Goal: Task Accomplishment & Management: Use online tool/utility

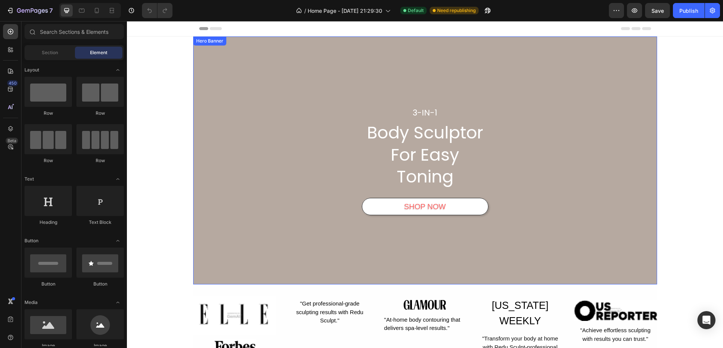
click at [248, 160] on div "3-IN-1 Heading Body Sculptor For Easy Toning Heading SHOP NOW Button Row" at bounding box center [425, 161] width 452 height 110
click at [201, 197] on div "3-IN-1 Heading Body Sculptor For Easy Toning Heading SHOP NOW Button Row" at bounding box center [425, 161] width 452 height 110
click at [9, 127] on icon at bounding box center [11, 129] width 8 height 8
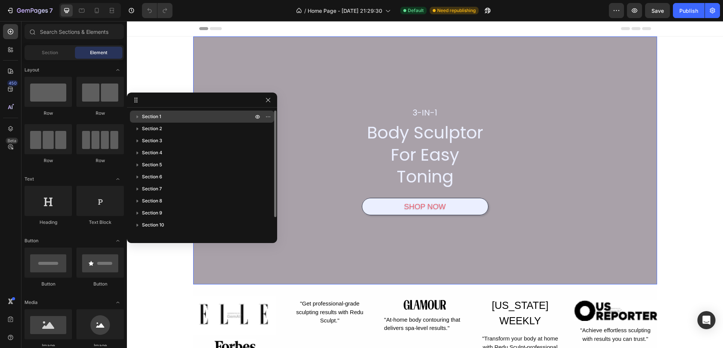
click at [159, 115] on span "Section 1" at bounding box center [151, 117] width 19 height 8
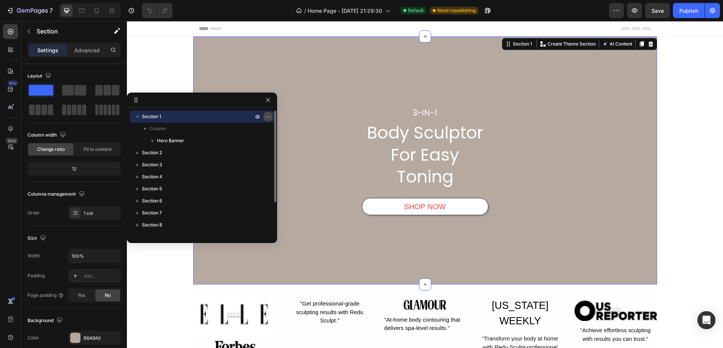
click at [267, 115] on icon "button" at bounding box center [268, 117] width 6 height 6
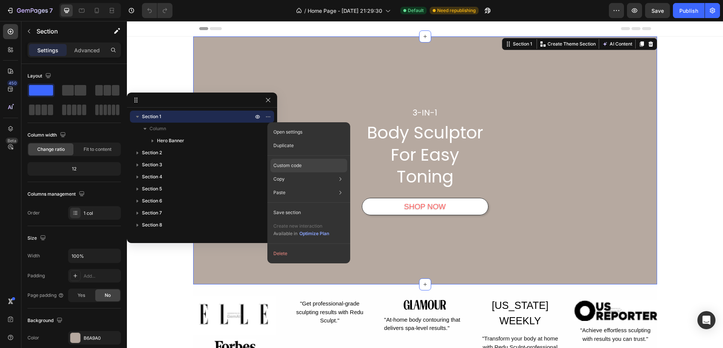
click at [294, 166] on p "Custom code" at bounding box center [287, 165] width 28 height 7
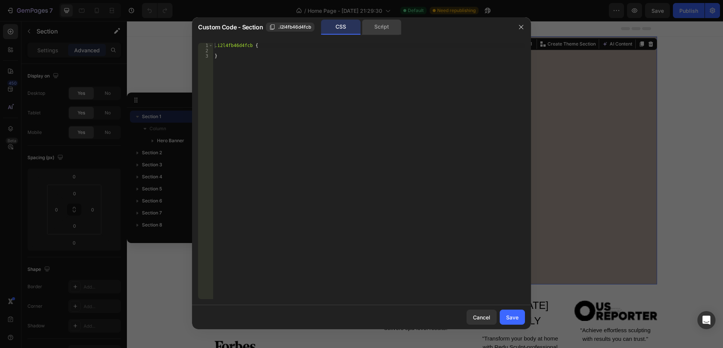
click at [387, 27] on div "Script" at bounding box center [382, 27] width 40 height 15
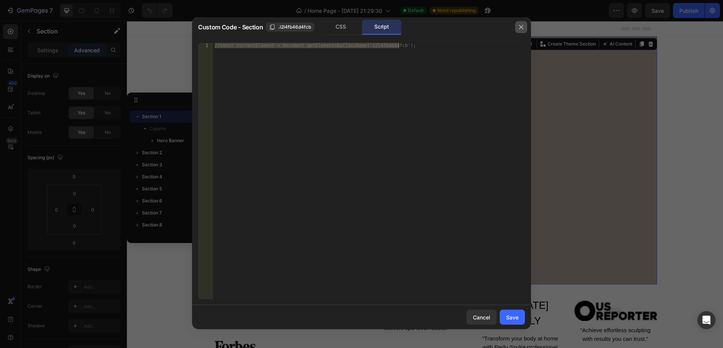
click at [521, 24] on icon "button" at bounding box center [521, 27] width 6 height 6
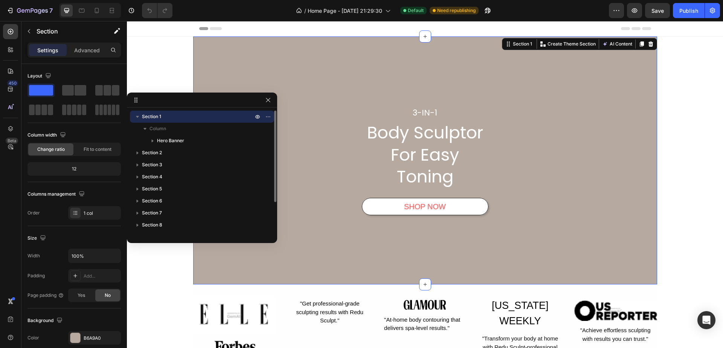
click at [188, 114] on p "Section 1" at bounding box center [198, 117] width 113 height 8
click at [181, 116] on p "Section 1" at bounding box center [198, 117] width 113 height 8
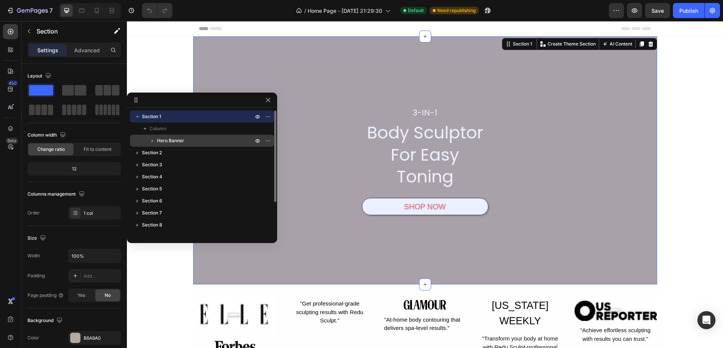
click at [177, 137] on div "Hero Banner" at bounding box center [202, 141] width 138 height 12
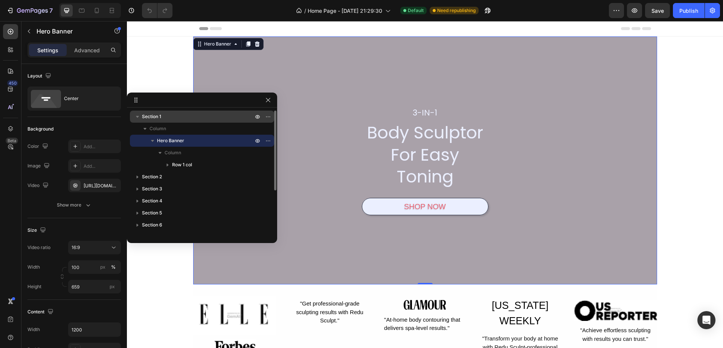
click at [180, 116] on p "Section 1" at bounding box center [198, 117] width 113 height 8
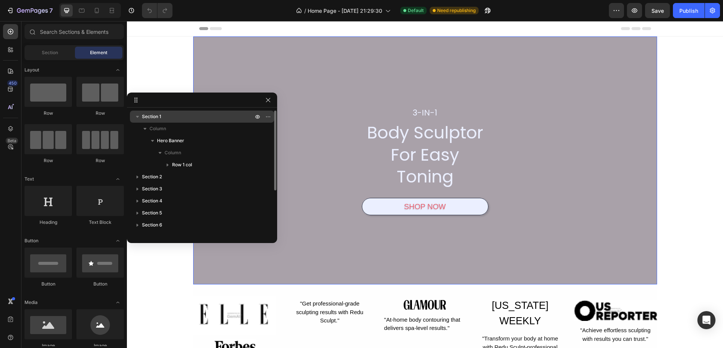
click at [161, 116] on span "Section 1" at bounding box center [151, 117] width 19 height 8
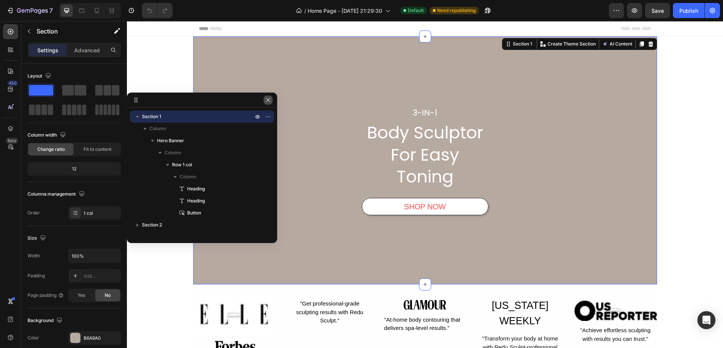
click at [270, 100] on icon "button" at bounding box center [268, 100] width 6 height 6
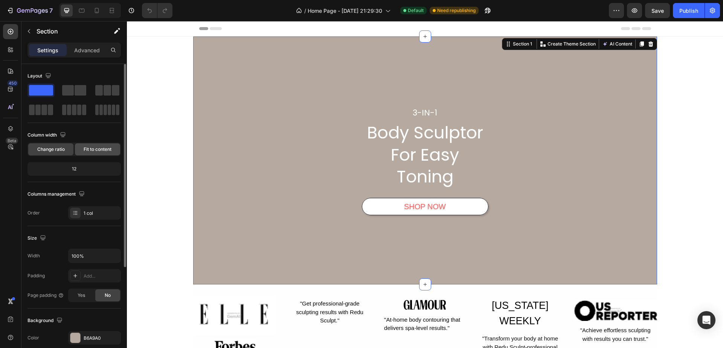
click at [89, 151] on span "Fit to content" at bounding box center [98, 149] width 28 height 7
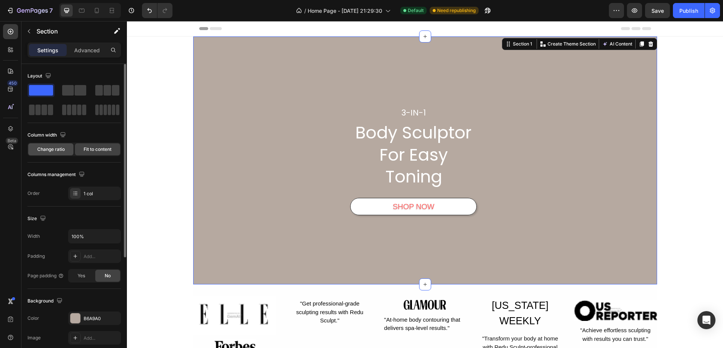
click at [54, 151] on span "Change ratio" at bounding box center [50, 149] width 27 height 7
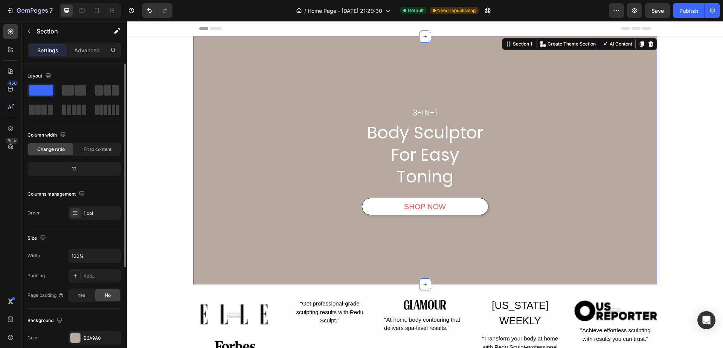
click at [77, 171] on div "12" at bounding box center [74, 169] width 90 height 11
click at [69, 167] on div "12" at bounding box center [74, 169] width 90 height 11
drag, startPoint x: 73, startPoint y: 168, endPoint x: 86, endPoint y: 168, distance: 12.8
click at [86, 168] on div "12" at bounding box center [74, 169] width 90 height 11
click at [69, 168] on div "12" at bounding box center [74, 169] width 90 height 11
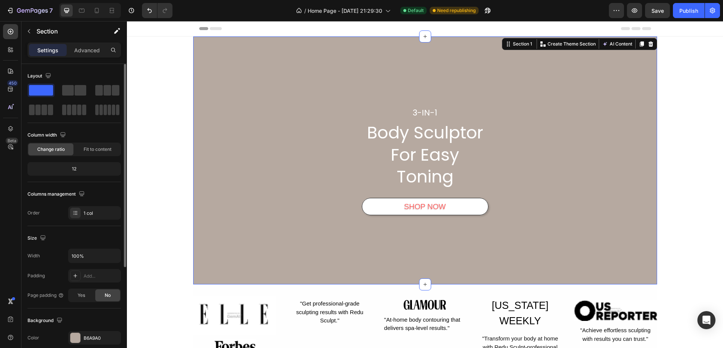
click at [77, 168] on div "12" at bounding box center [74, 169] width 90 height 11
click at [63, 135] on icon "button" at bounding box center [62, 134] width 5 height 5
click at [64, 157] on icon "button" at bounding box center [65, 161] width 8 height 8
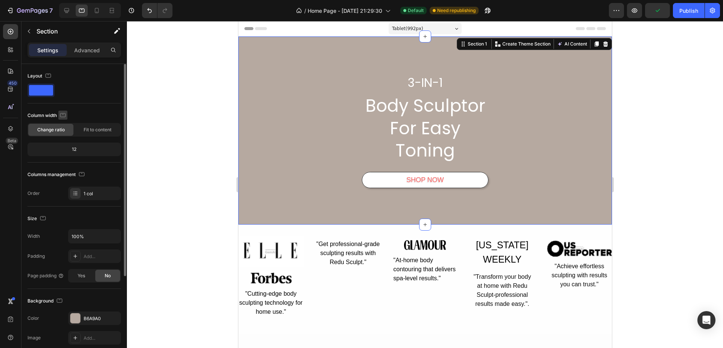
click at [63, 116] on icon "button" at bounding box center [63, 116] width 8 height 8
click at [64, 157] on icon "button" at bounding box center [65, 155] width 8 height 8
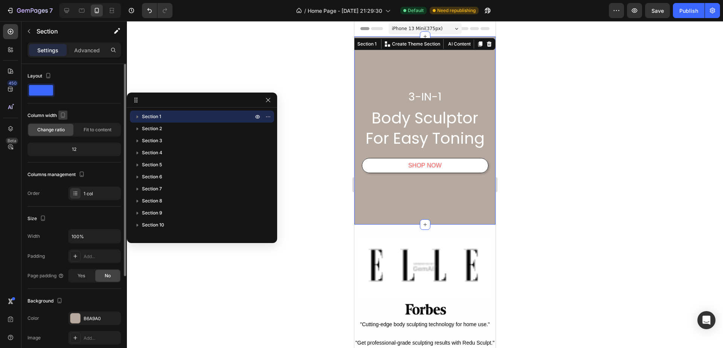
click at [64, 114] on icon "button" at bounding box center [63, 116] width 8 height 8
click at [64, 130] on icon "button" at bounding box center [64, 127] width 5 height 5
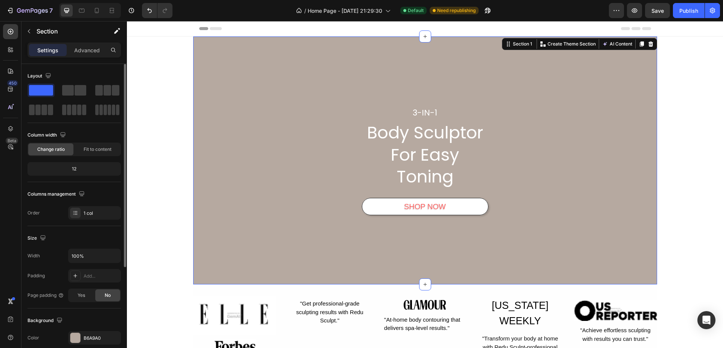
click at [84, 169] on div "12" at bounding box center [74, 169] width 90 height 11
click at [96, 153] on div "Fit to content" at bounding box center [97, 150] width 45 height 12
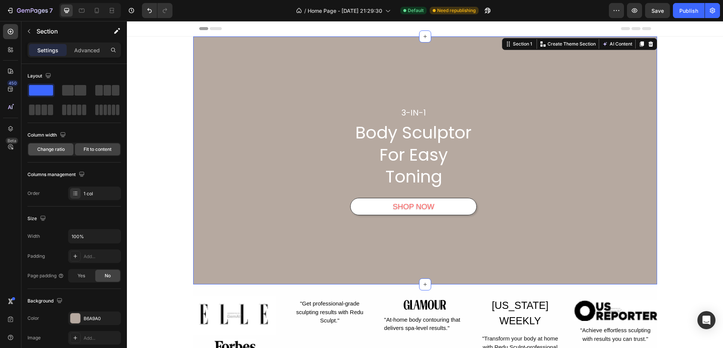
click at [57, 152] on span "Change ratio" at bounding box center [50, 149] width 27 height 7
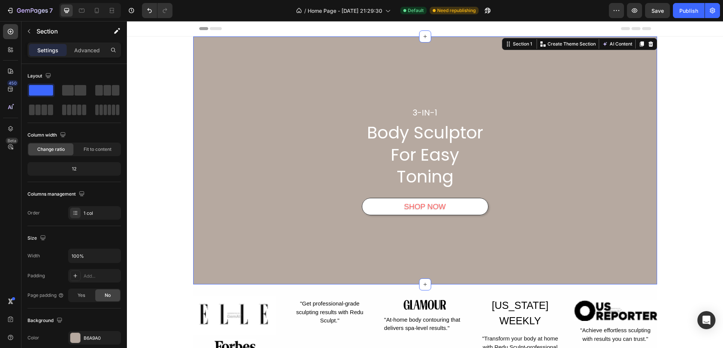
click at [79, 171] on div "12" at bounding box center [74, 169] width 90 height 11
click at [78, 168] on div "12" at bounding box center [74, 169] width 90 height 11
click at [71, 168] on div "12" at bounding box center [74, 169] width 90 height 11
click at [82, 49] on p "Advanced" at bounding box center [87, 50] width 26 height 8
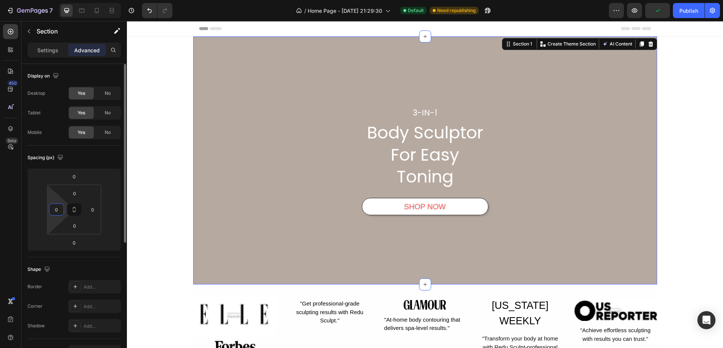
click at [58, 209] on input "0" at bounding box center [56, 209] width 11 height 11
type input "20"
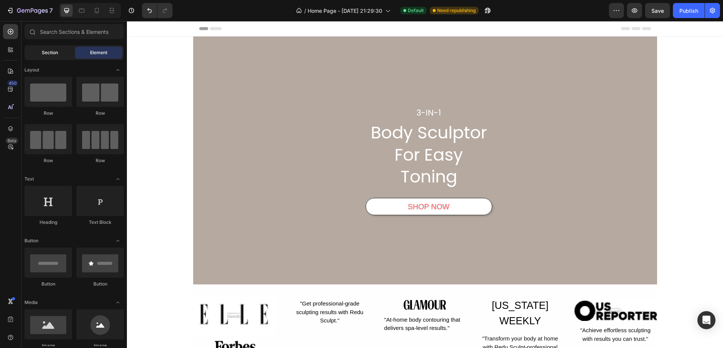
click at [47, 52] on span "Section" at bounding box center [50, 52] width 16 height 7
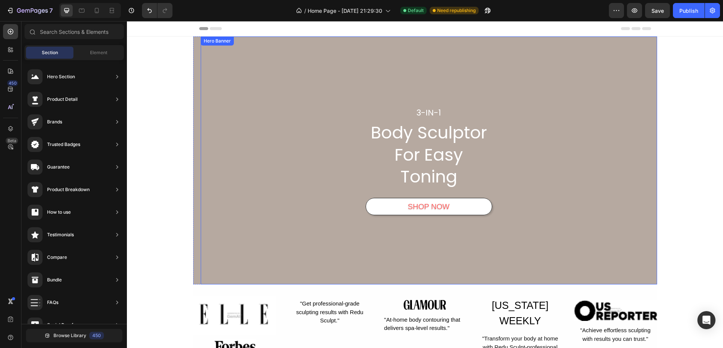
click at [224, 179] on div "3-IN-1 Heading Body Sculptor For Easy Toning Heading SHOP NOW Button Row" at bounding box center [429, 161] width 452 height 110
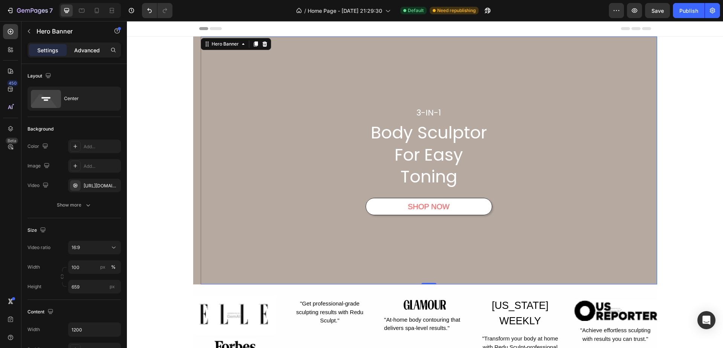
click at [89, 52] on p "Advanced" at bounding box center [87, 50] width 26 height 8
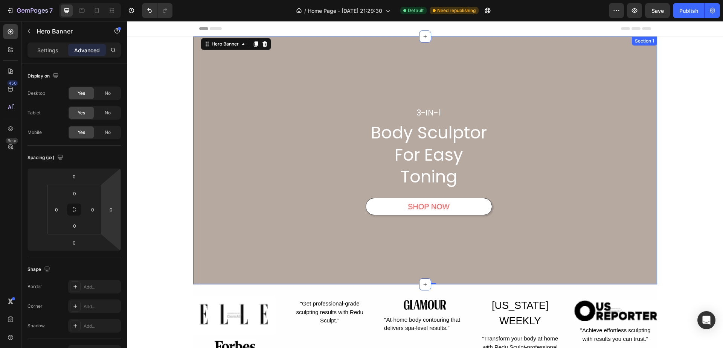
click at [193, 190] on div "3-IN-1 Heading Body Sculptor For Easy Toning Heading SHOP NOW Button Row Hero B…" at bounding box center [425, 161] width 464 height 248
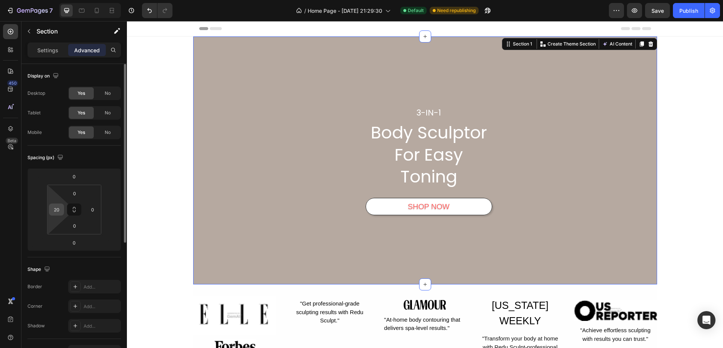
click at [62, 208] on div "20" at bounding box center [56, 210] width 15 height 12
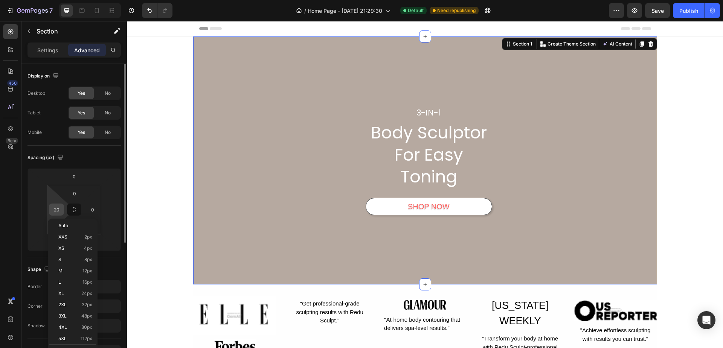
click at [55, 206] on input "20" at bounding box center [56, 209] width 11 height 11
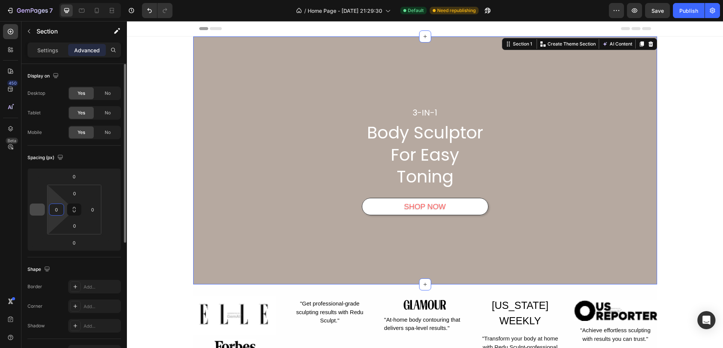
type input "0"
click at [38, 215] on input "number" at bounding box center [37, 209] width 11 height 11
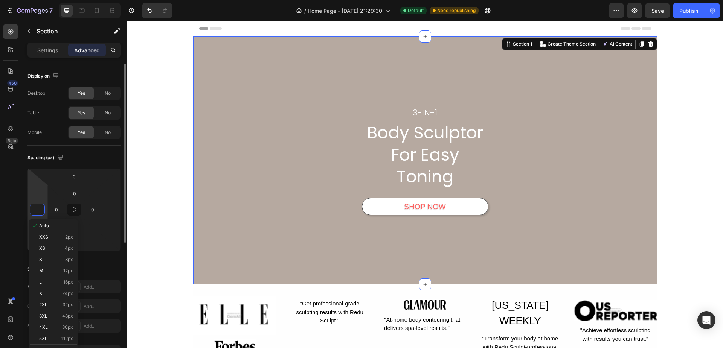
type input "0"
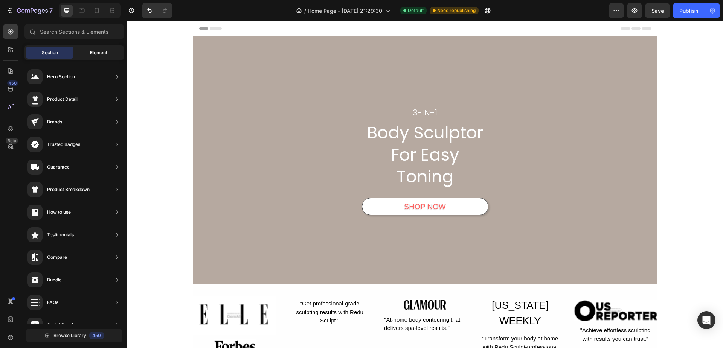
click at [97, 52] on span "Element" at bounding box center [98, 52] width 17 height 7
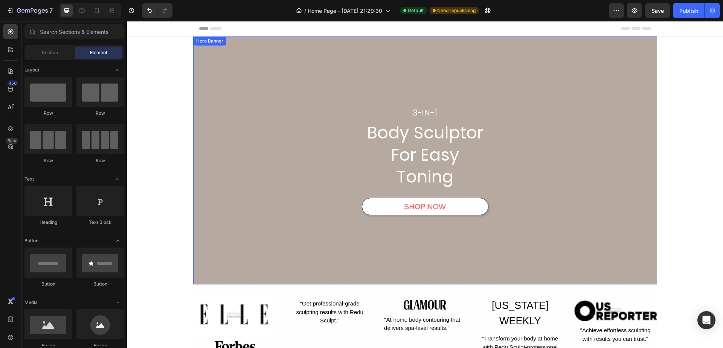
click at [228, 199] on div "3-IN-1 Heading Body Sculptor For Easy Toning Heading SHOP NOW Button Row" at bounding box center [425, 161] width 452 height 110
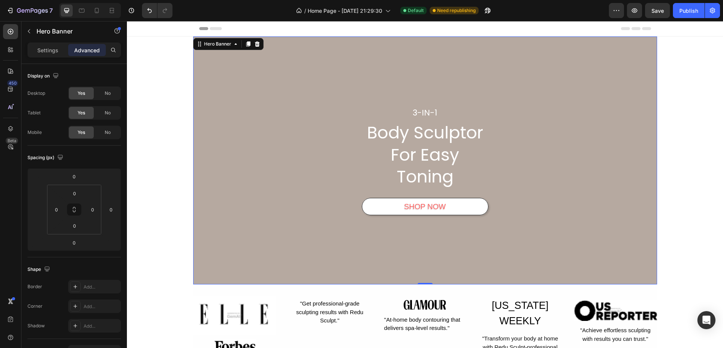
click at [220, 198] on div "3-IN-1 Heading Body Sculptor For Easy Toning Heading SHOP NOW Button Row" at bounding box center [425, 161] width 452 height 110
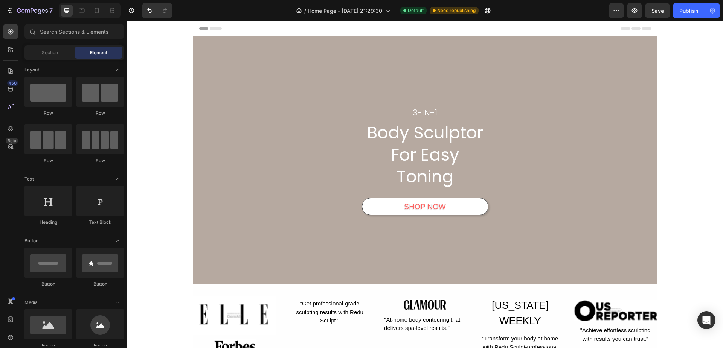
click at [240, 218] on div "Overlay" at bounding box center [425, 161] width 464 height 248
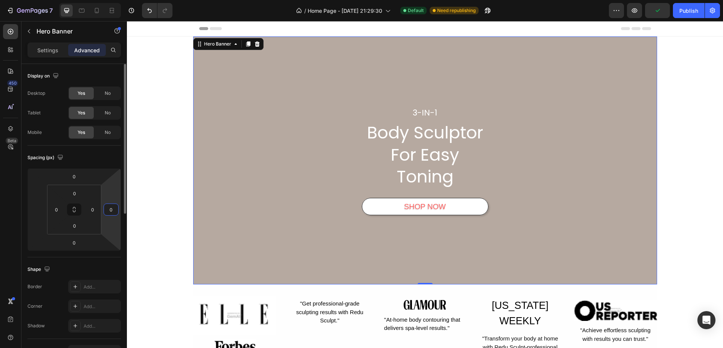
click at [110, 212] on input "0" at bounding box center [110, 209] width 11 height 11
type input "200"
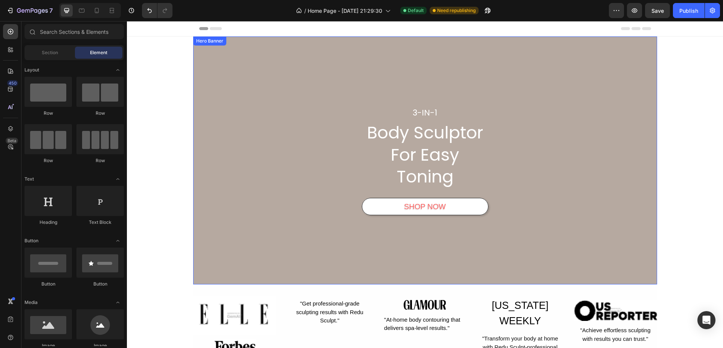
click at [244, 219] on div "Overlay" at bounding box center [425, 161] width 464 height 248
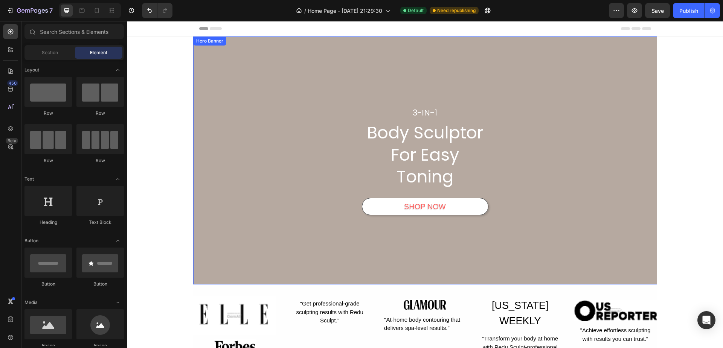
click at [193, 177] on div "Overlay" at bounding box center [425, 161] width 464 height 248
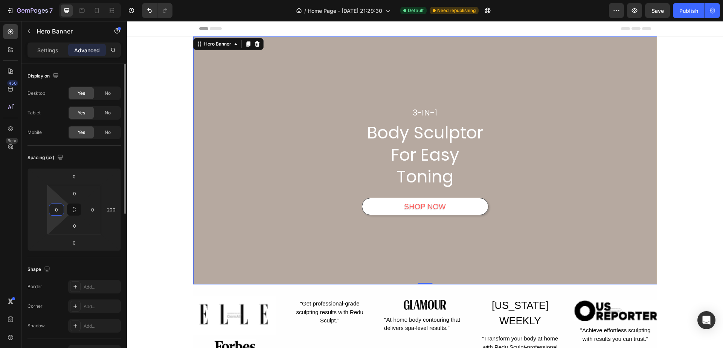
click at [57, 213] on input "0" at bounding box center [56, 209] width 11 height 11
type input "200"
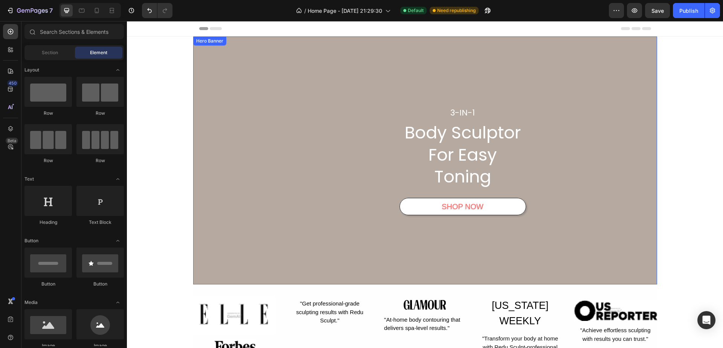
click at [227, 229] on div "3-IN-1 Heading Body Sculptor For Easy Toning Heading SHOP NOW Button Row Hero B…" at bounding box center [425, 161] width 464 height 248
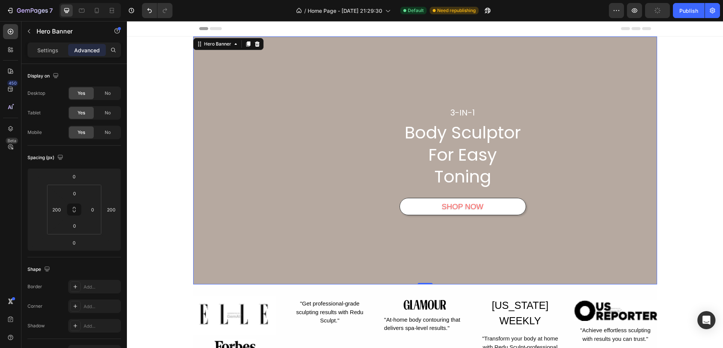
click at [364, 209] on div "3-IN-1 Heading Body Sculptor For Easy Toning Heading SHOP NOW Button Row" at bounding box center [463, 161] width 389 height 110
click at [216, 120] on div "3-IN-1 Heading Body Sculptor For Easy Toning Heading SHOP NOW Button Row Hero B…" at bounding box center [425, 161] width 464 height 248
click at [269, 141] on div "3-IN-1 Heading Body Sculptor For Easy Toning Heading SHOP NOW Button Row" at bounding box center [463, 161] width 389 height 110
click at [196, 160] on div "3-IN-1 Heading Body Sculptor For Easy Toning Heading SHOP NOW Button Row Hero B…" at bounding box center [425, 161] width 464 height 248
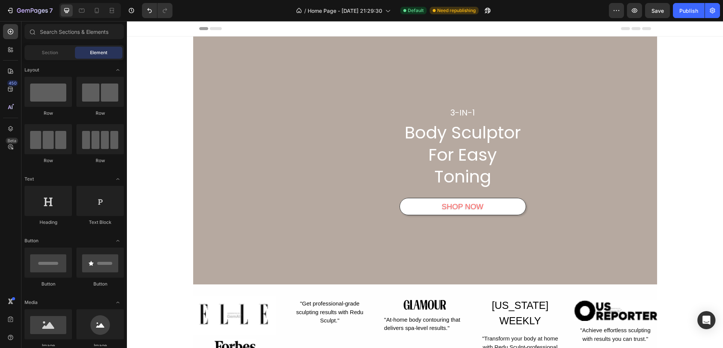
click at [229, 167] on div "3-IN-1 Heading Body Sculptor For Easy Toning Heading SHOP NOW Button Row Hero B…" at bounding box center [425, 161] width 464 height 248
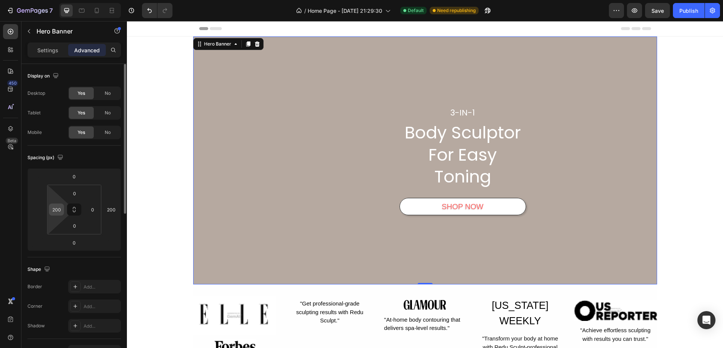
click at [60, 210] on input "200" at bounding box center [56, 209] width 11 height 11
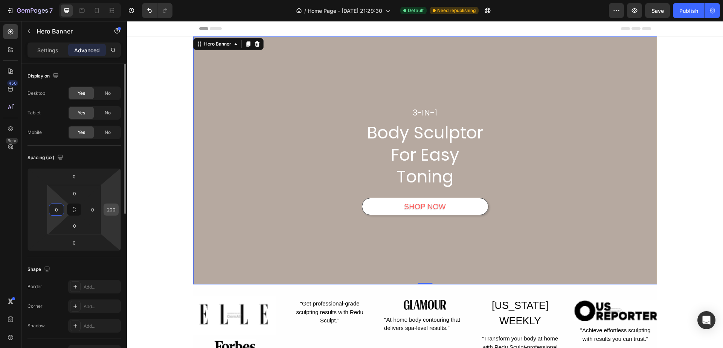
type input "0"
click at [107, 211] on input "200" at bounding box center [110, 209] width 11 height 11
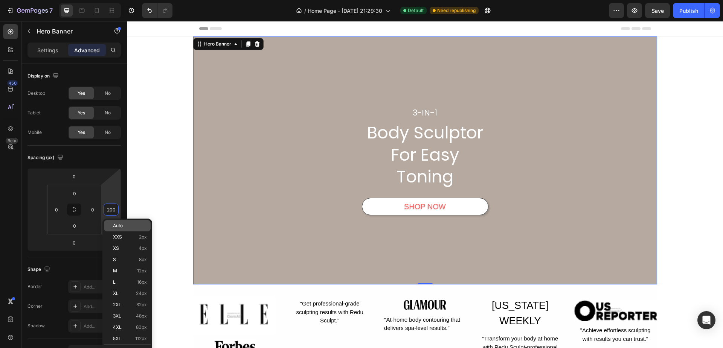
type input "0"
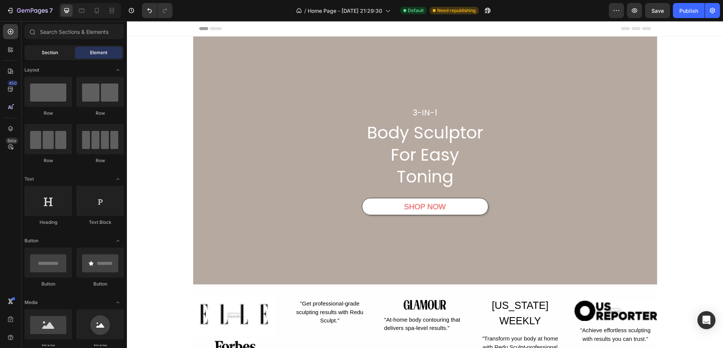
click at [58, 57] on div "Section" at bounding box center [49, 53] width 47 height 12
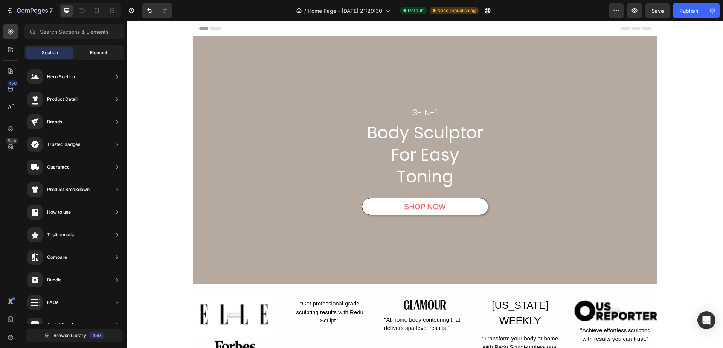
click at [101, 52] on span "Element" at bounding box center [98, 52] width 17 height 7
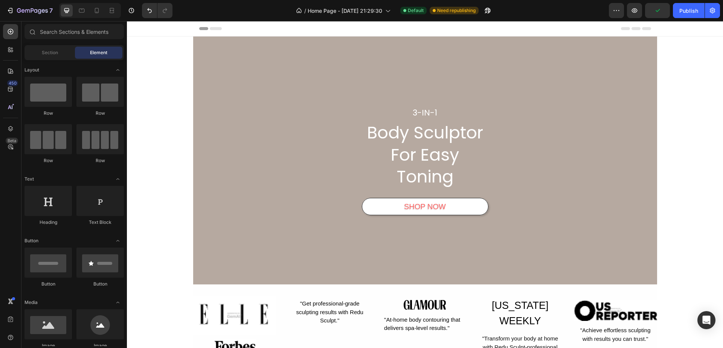
click at [225, 173] on div "3-IN-1 Heading Body Sculptor For Easy Toning Heading SHOP NOW Button Row" at bounding box center [425, 161] width 452 height 110
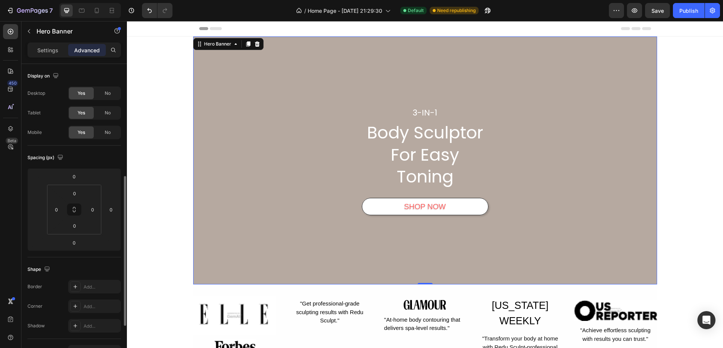
scroll to position [113, 0]
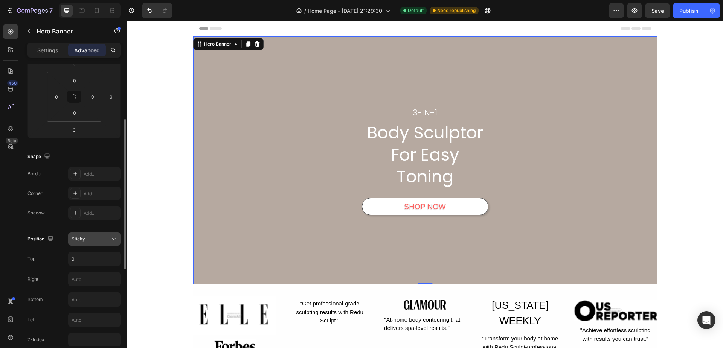
click at [84, 244] on button "Sticky" at bounding box center [94, 239] width 53 height 14
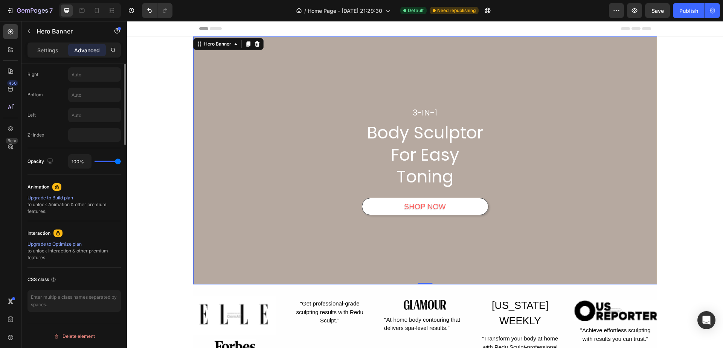
scroll to position [130, 0]
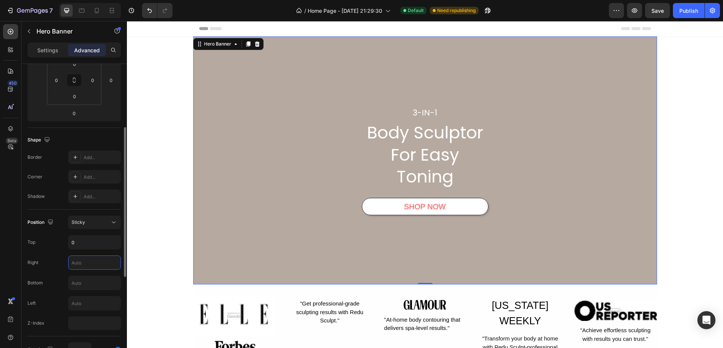
click at [85, 263] on input "text" at bounding box center [95, 263] width 52 height 14
click at [87, 301] on input "text" at bounding box center [95, 304] width 52 height 14
type input "0"
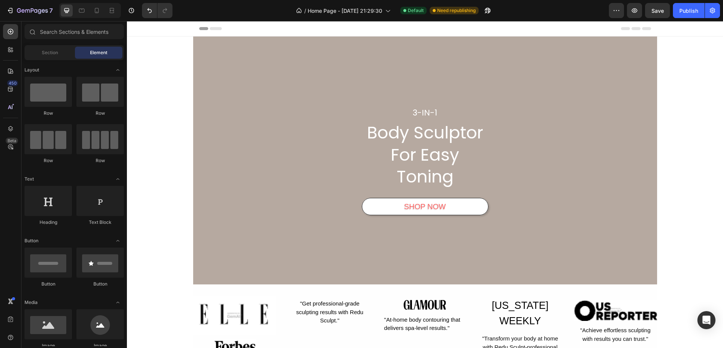
click at [203, 234] on div "Overlay" at bounding box center [425, 161] width 464 height 248
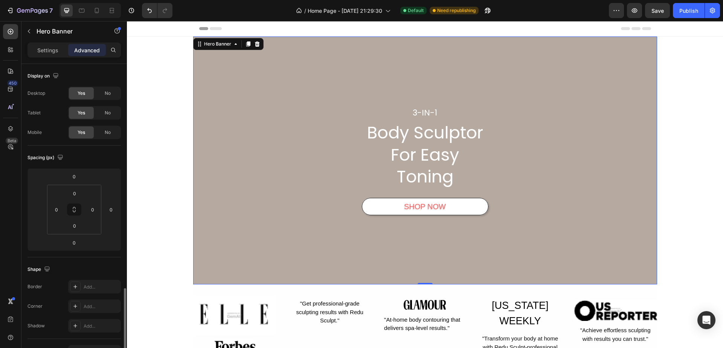
scroll to position [151, 0]
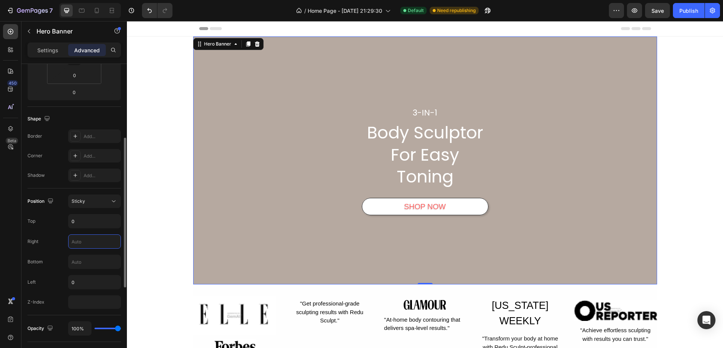
click at [84, 238] on input "text" at bounding box center [95, 242] width 52 height 14
type input "0"
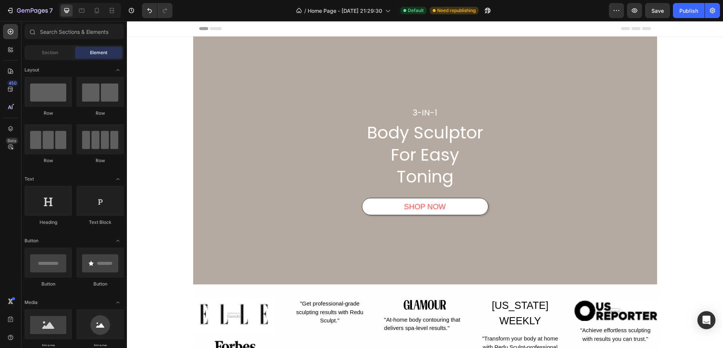
click at [227, 258] on div "Overlay" at bounding box center [425, 161] width 464 height 248
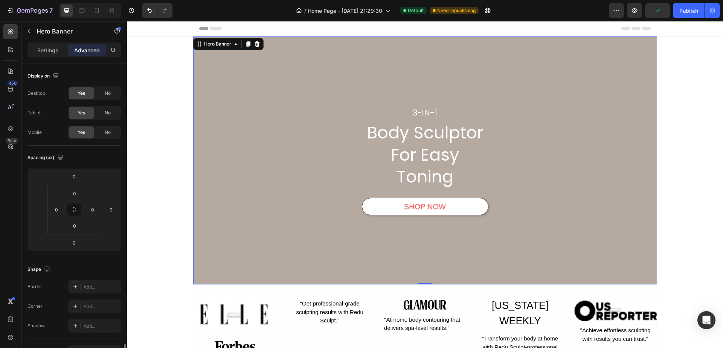
scroll to position [188, 0]
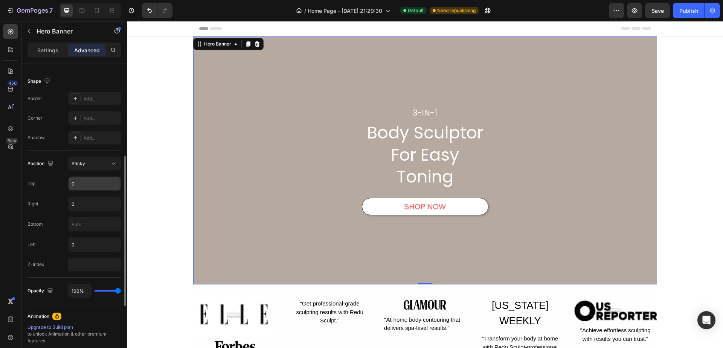
click at [93, 186] on input "0" at bounding box center [95, 184] width 52 height 14
type input "5"
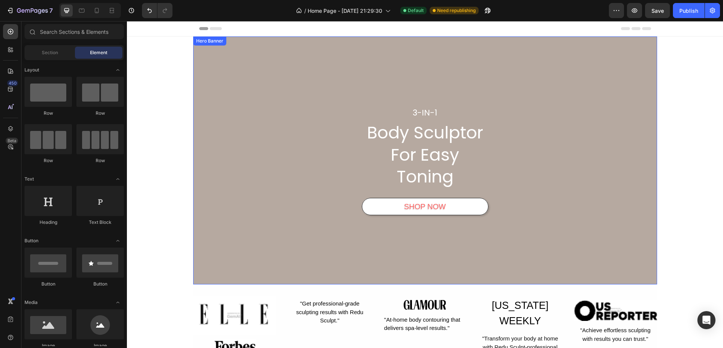
click at [239, 181] on div "3-IN-1 Heading Body Sculptor For Easy Toning Heading SHOP NOW Button Row" at bounding box center [425, 161] width 452 height 110
click at [276, 156] on div "3-IN-1 Heading Body Sculptor For Easy Toning Heading SHOP NOW Button Row" at bounding box center [425, 161] width 452 height 110
click at [411, 28] on div "Header" at bounding box center [425, 28] width 452 height 15
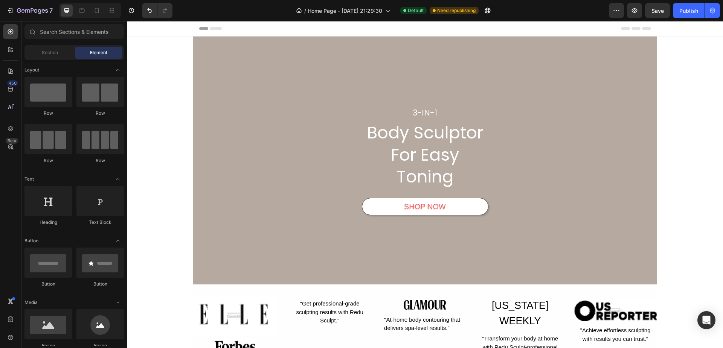
click at [210, 151] on div "3-IN-1 Heading Body Sculptor For Easy Toning Heading SHOP NOW Button Row" at bounding box center [425, 161] width 452 height 110
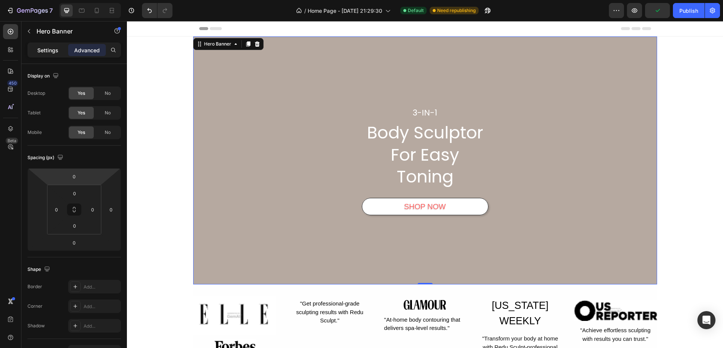
click at [46, 47] on p "Settings" at bounding box center [47, 50] width 21 height 8
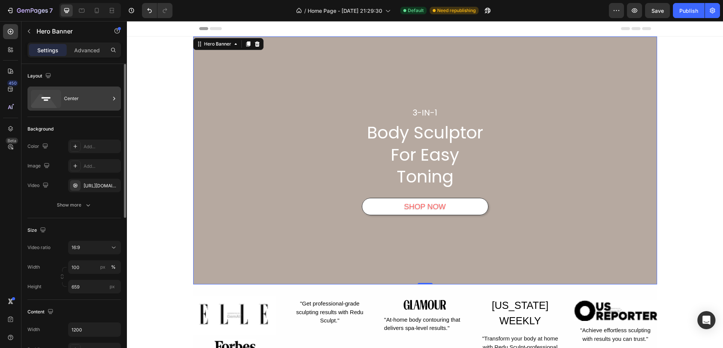
click at [86, 102] on div "Center" at bounding box center [87, 98] width 46 height 17
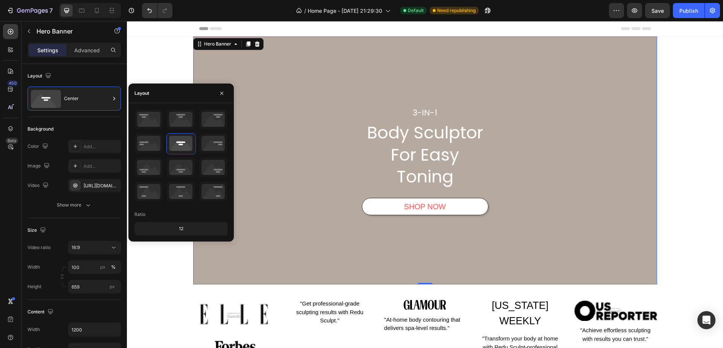
click at [184, 228] on div "12" at bounding box center [181, 229] width 90 height 11
drag, startPoint x: 178, startPoint y: 229, endPoint x: 192, endPoint y: 228, distance: 14.4
click at [192, 228] on div "12" at bounding box center [181, 229] width 90 height 11
click at [182, 230] on div "12" at bounding box center [181, 229] width 90 height 11
click at [225, 94] on button "button" at bounding box center [222, 93] width 12 height 12
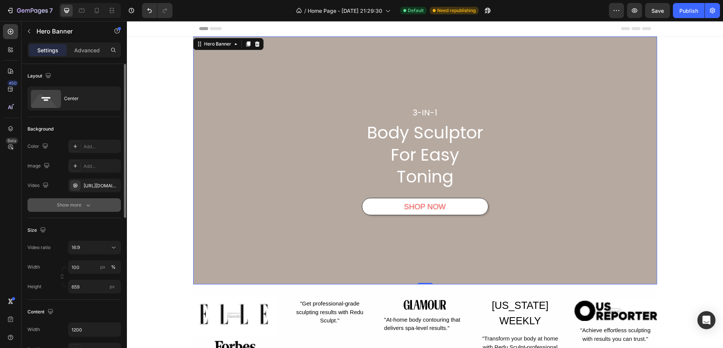
click at [87, 207] on icon "button" at bounding box center [88, 206] width 8 height 8
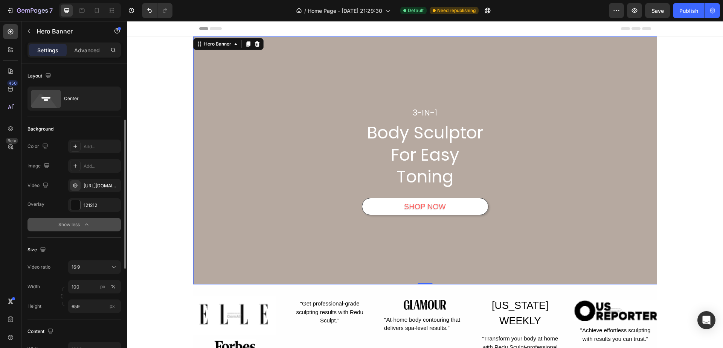
scroll to position [75, 0]
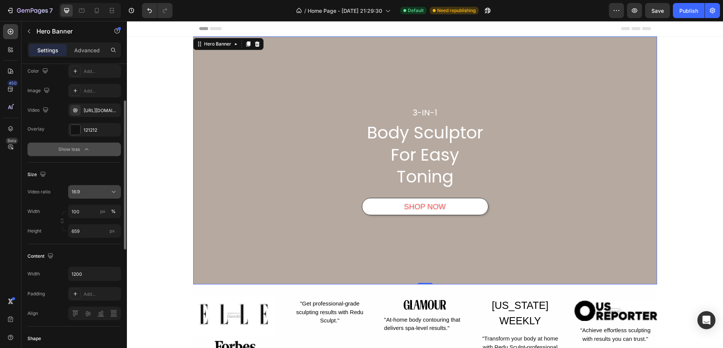
click at [110, 191] on div "16:9" at bounding box center [91, 192] width 38 height 7
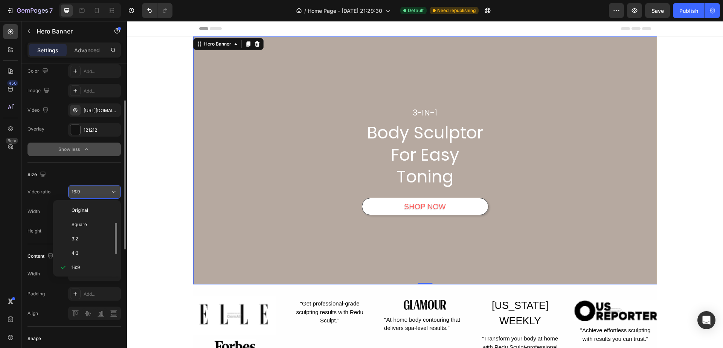
scroll to position [14, 0]
click at [95, 208] on div "Square" at bounding box center [85, 211] width 59 height 14
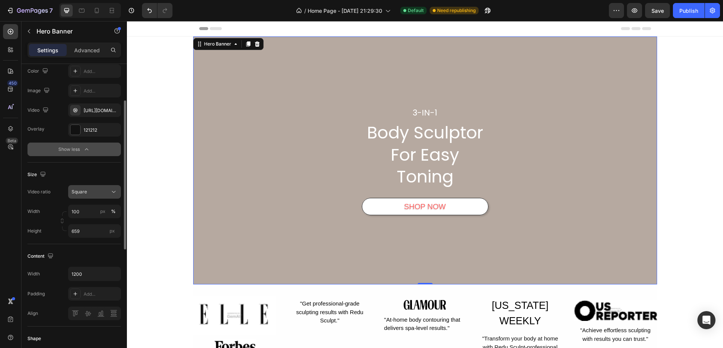
click at [110, 192] on div "Square" at bounding box center [91, 192] width 38 height 7
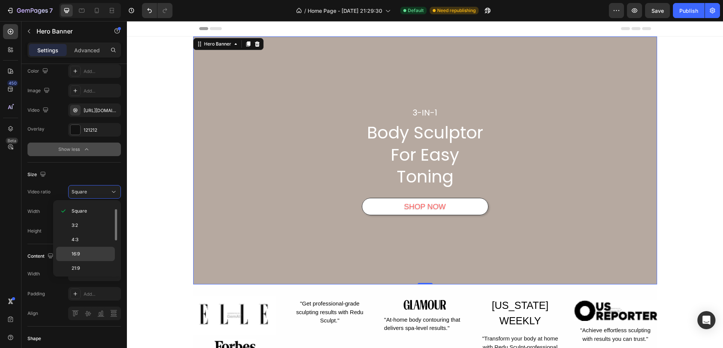
click at [81, 254] on p "16:9" at bounding box center [92, 254] width 40 height 7
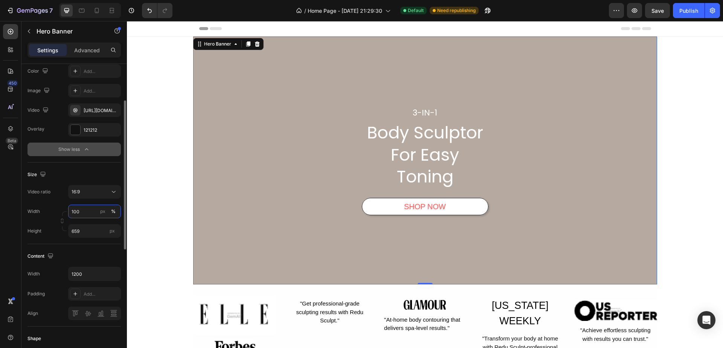
click at [87, 213] on input "100" at bounding box center [94, 212] width 53 height 14
click at [79, 244] on span "Default" at bounding box center [78, 243] width 15 height 7
type input "1200"
click at [87, 232] on input "659" at bounding box center [94, 232] width 53 height 14
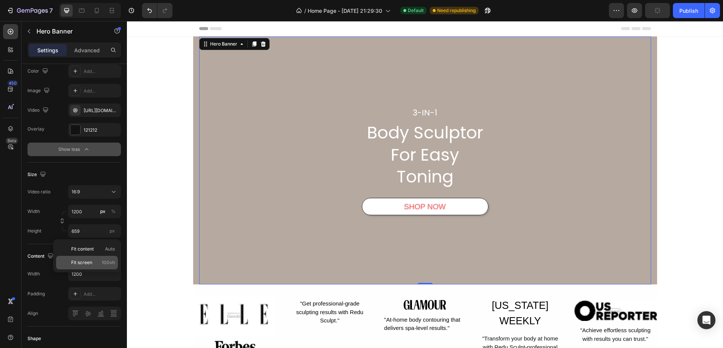
click at [85, 264] on span "Fit screen" at bounding box center [81, 263] width 21 height 7
type input "100 vh"
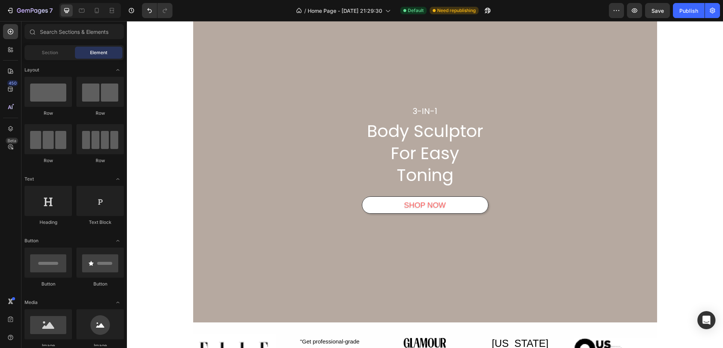
scroll to position [38, 0]
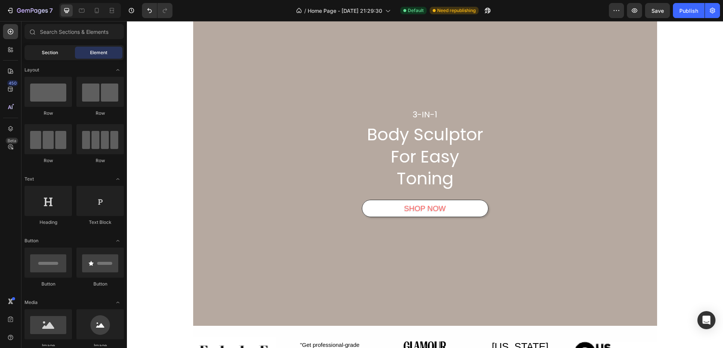
click at [61, 52] on div "Section" at bounding box center [49, 53] width 47 height 12
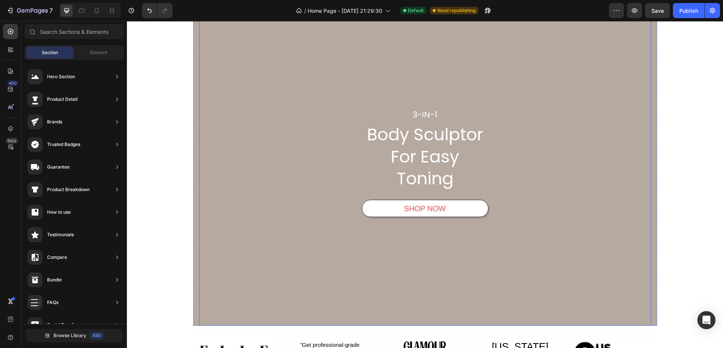
click at [275, 218] on div "Overlay" at bounding box center [425, 162] width 452 height 327
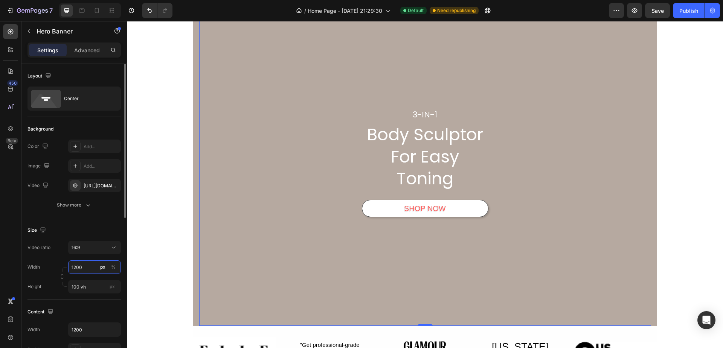
click at [94, 266] on input "1200" at bounding box center [94, 268] width 53 height 14
click at [97, 249] on div "16:9" at bounding box center [91, 247] width 38 height 7
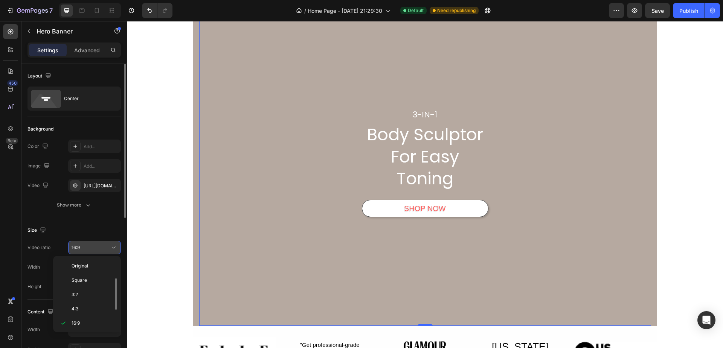
scroll to position [14, 0]
click at [90, 266] on p "Square" at bounding box center [92, 267] width 40 height 7
click at [95, 251] on div "Square" at bounding box center [95, 248] width 46 height 8
click at [85, 309] on p "16:9" at bounding box center [92, 310] width 40 height 7
click at [88, 250] on div "16:9" at bounding box center [91, 247] width 38 height 7
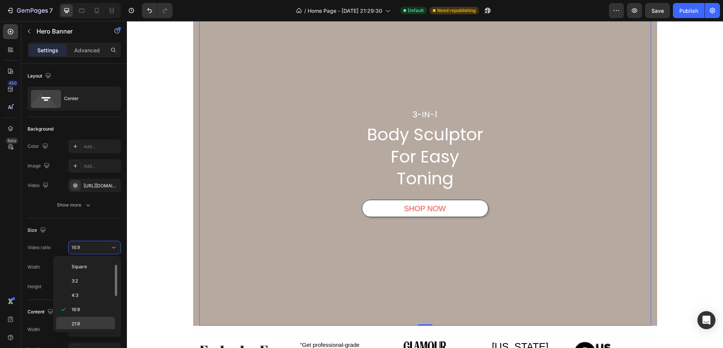
click at [78, 322] on span "21:9" at bounding box center [76, 324] width 8 height 7
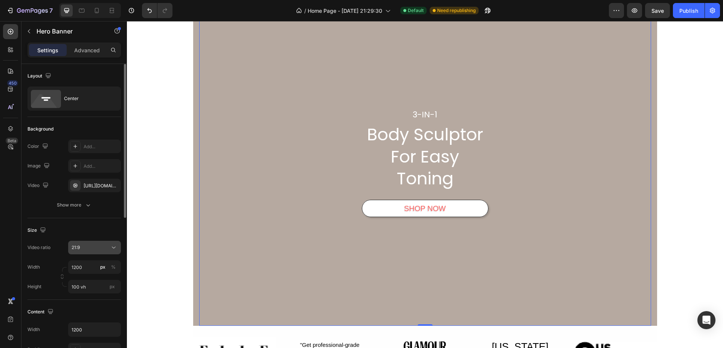
click at [90, 245] on div "21:9" at bounding box center [91, 247] width 38 height 7
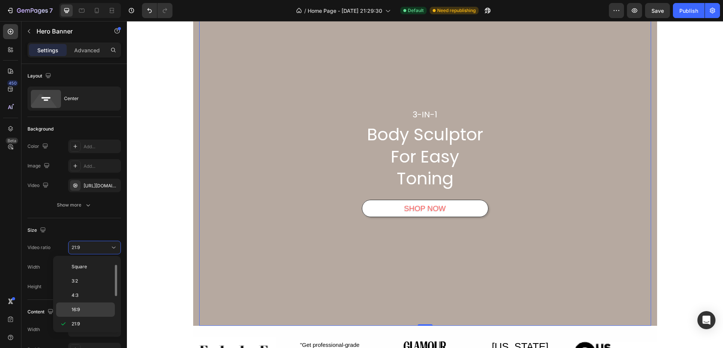
click at [83, 313] on p "16:9" at bounding box center [92, 310] width 40 height 7
click at [211, 276] on div "Overlay" at bounding box center [425, 162] width 452 height 327
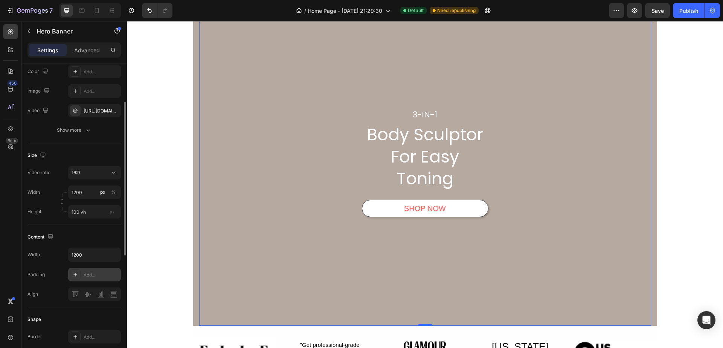
scroll to position [0, 0]
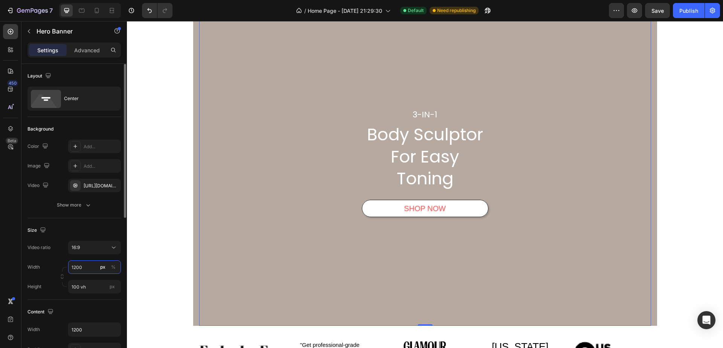
click at [86, 264] on input "1200" at bounding box center [94, 268] width 53 height 14
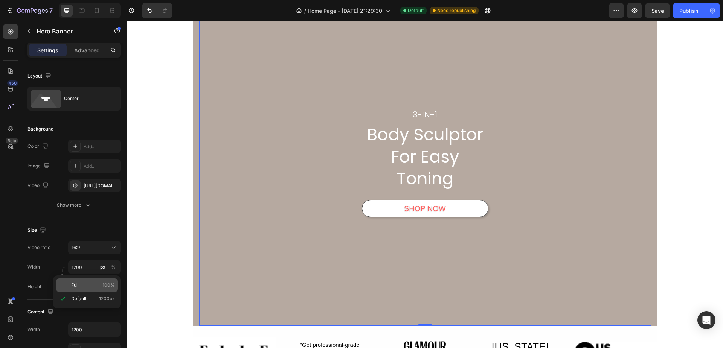
click at [87, 283] on p "Full 100%" at bounding box center [93, 285] width 44 height 7
type input "100"
click at [92, 286] on input "100 vh" at bounding box center [94, 287] width 53 height 14
click at [90, 306] on span "Fit content" at bounding box center [82, 305] width 23 height 7
type input "Auto"
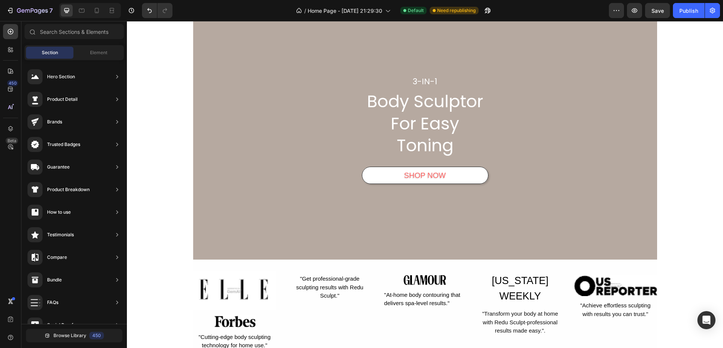
click at [234, 230] on div "Overlay" at bounding box center [425, 129] width 464 height 261
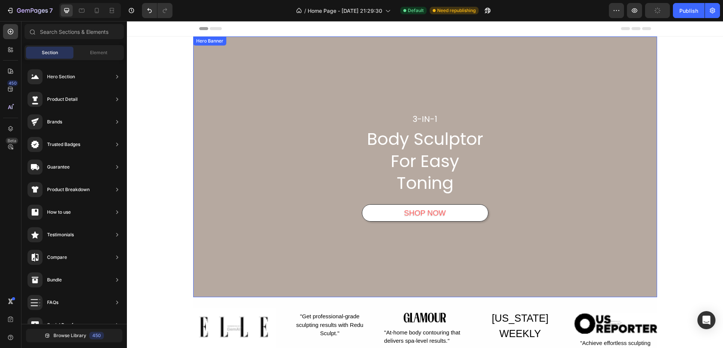
click at [218, 226] on div "Overlay" at bounding box center [425, 167] width 464 height 261
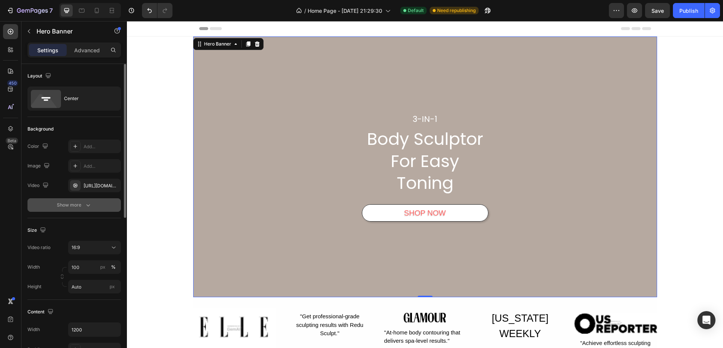
click at [77, 206] on div "Show more" at bounding box center [74, 206] width 35 height 8
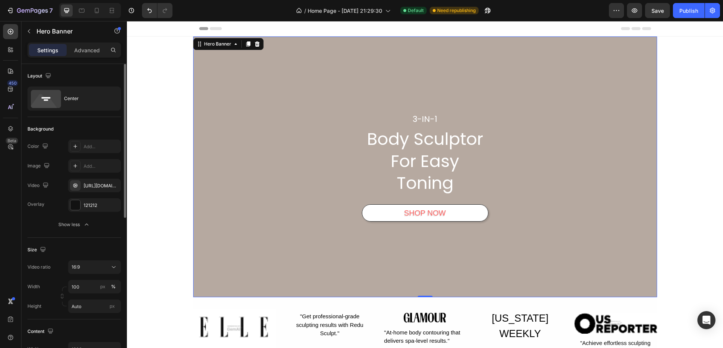
scroll to position [75, 0]
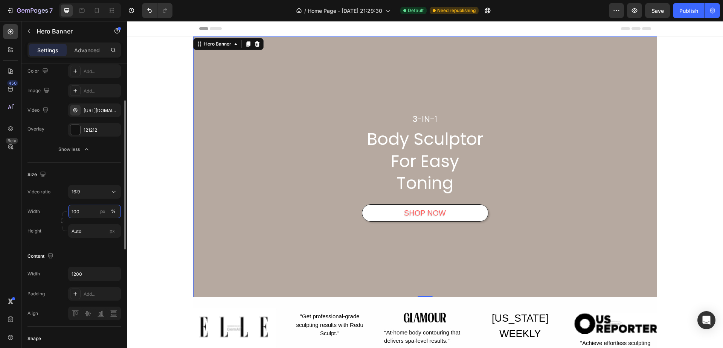
click at [85, 213] on input "100" at bounding box center [94, 212] width 53 height 14
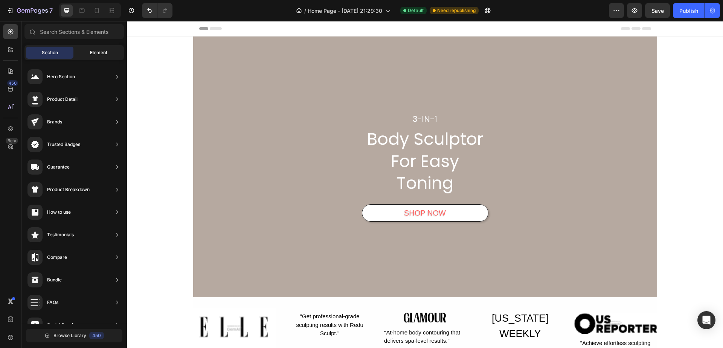
click at [95, 49] on div "Element" at bounding box center [98, 53] width 47 height 12
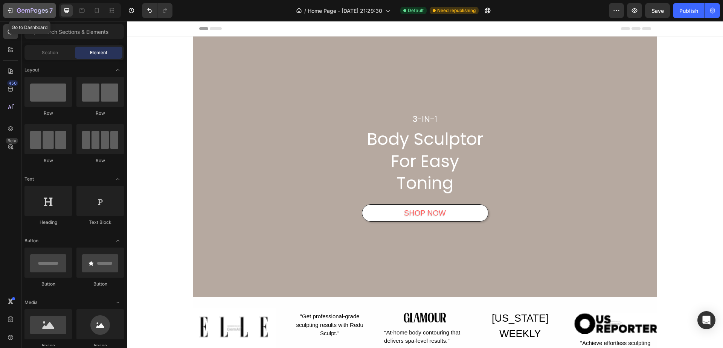
click at [9, 9] on icon "button" at bounding box center [10, 11] width 8 height 8
